Goal: Find specific page/section: Find specific page/section

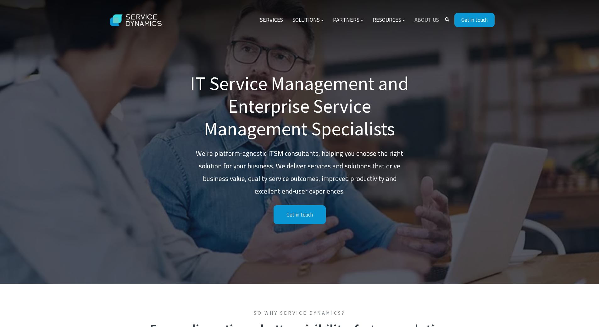
click at [433, 15] on link "About Us" at bounding box center [427, 20] width 34 height 15
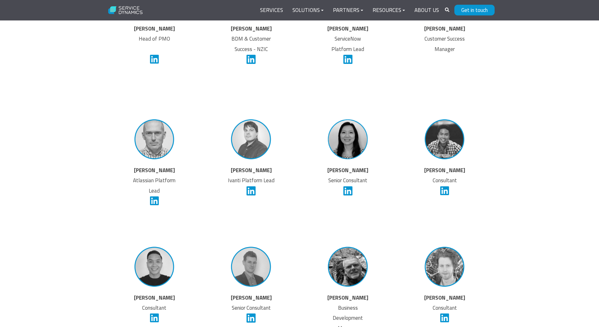
scroll to position [1447, 0]
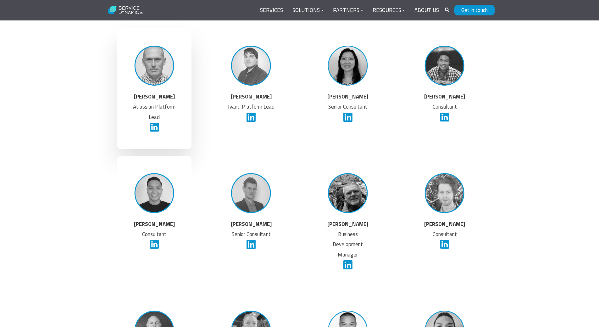
click at [151, 74] on img at bounding box center [154, 65] width 47 height 47
click at [154, 128] on icon at bounding box center [154, 127] width 9 height 10
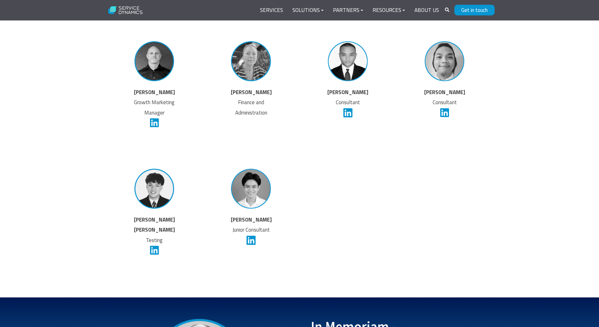
scroll to position [1720, 0]
